Goal: Information Seeking & Learning: Learn about a topic

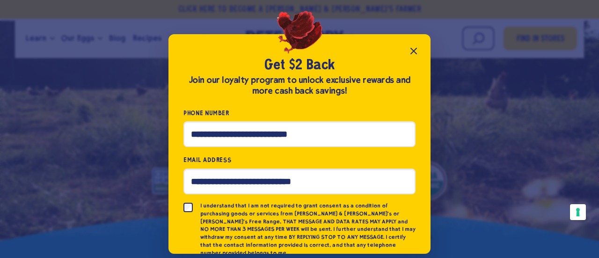
click at [418, 54] on icon "Close popup" at bounding box center [413, 50] width 11 height 11
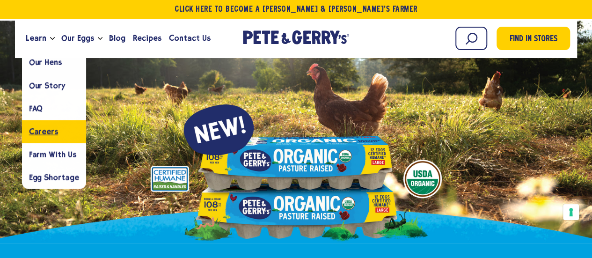
click at [38, 130] on span "Careers" at bounding box center [43, 131] width 29 height 9
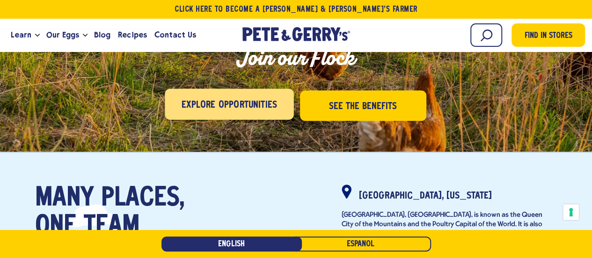
click at [254, 112] on span "Explore Opportunities" at bounding box center [229, 105] width 95 height 15
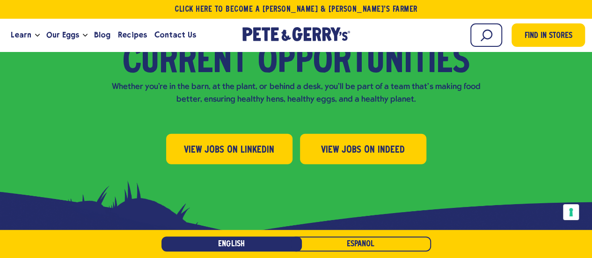
scroll to position [980, 0]
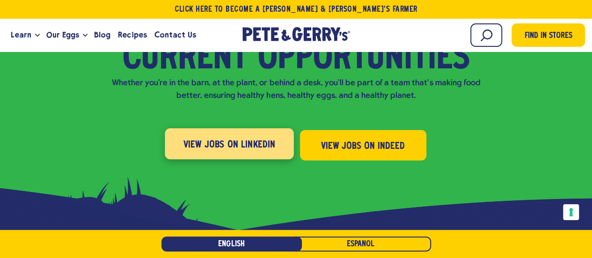
click at [253, 138] on span "View Jobs on LinkedIn" at bounding box center [229, 145] width 92 height 15
